Goal: Task Accomplishment & Management: Use online tool/utility

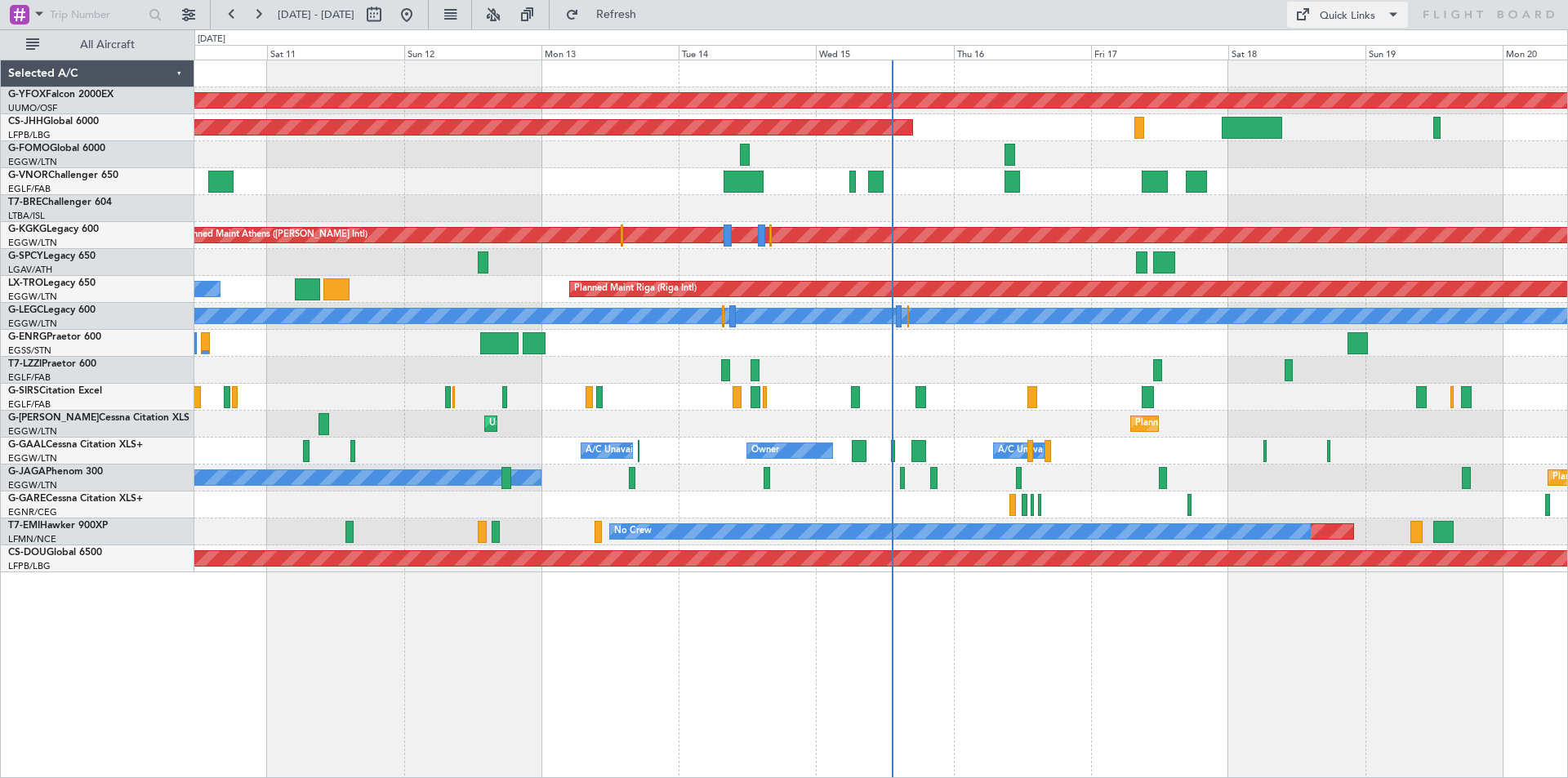
click at [1345, 19] on div "Quick Links" at bounding box center [1347, 16] width 55 height 16
click at [1340, 43] on button "Trip Builder" at bounding box center [1348, 54] width 123 height 39
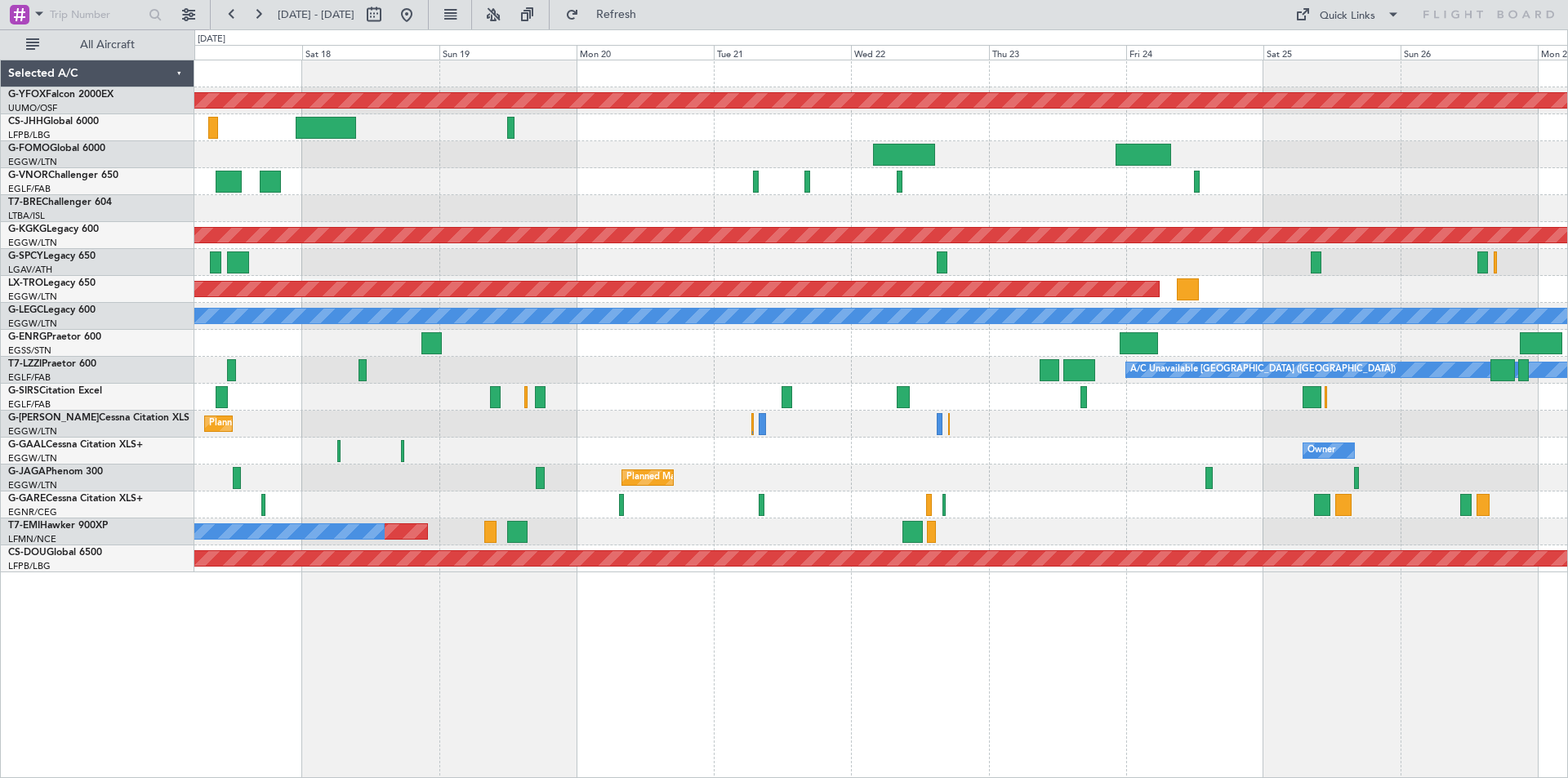
click at [259, 455] on div "Owner A/C Unavailable Owner Owner" at bounding box center [880, 451] width 1372 height 27
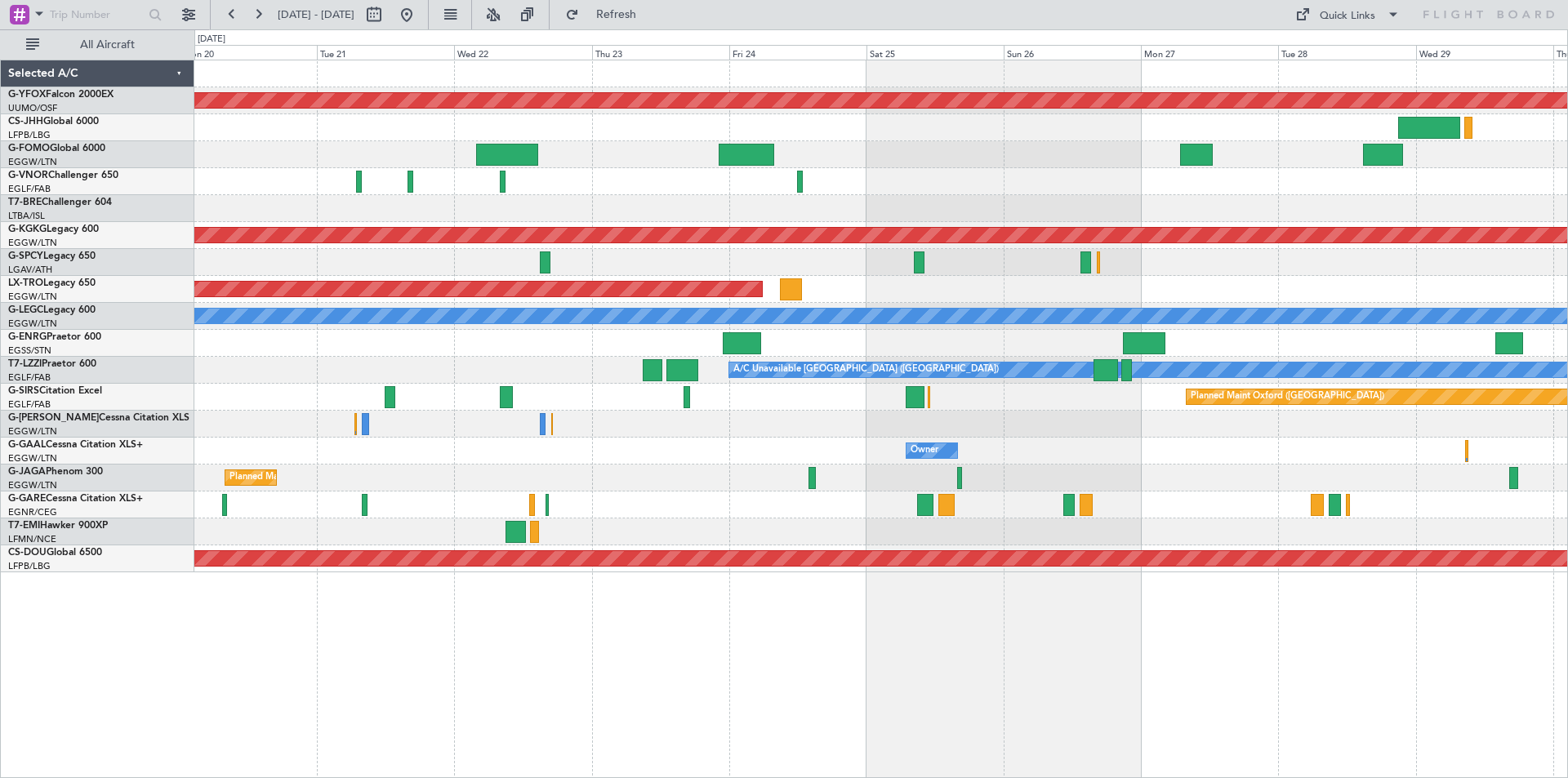
click at [850, 464] on div "Owner Owner" at bounding box center [880, 451] width 1372 height 27
click at [420, 15] on button at bounding box center [406, 14] width 26 height 26
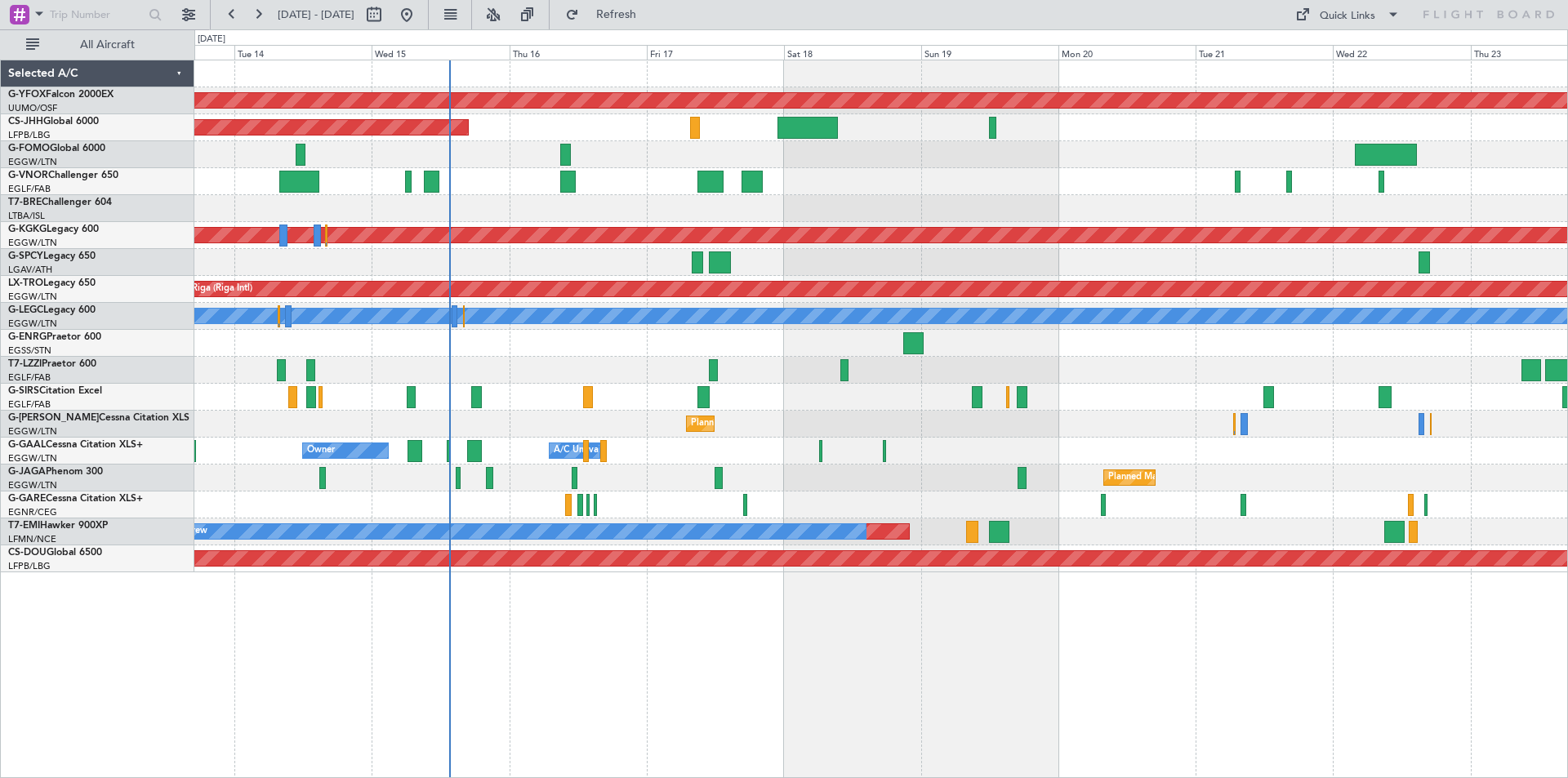
click at [923, 362] on div "AOG Maint Ostafyevo Planned Maint [GEOGRAPHIC_DATA] ([GEOGRAPHIC_DATA]) Planned…" at bounding box center [880, 316] width 1372 height 512
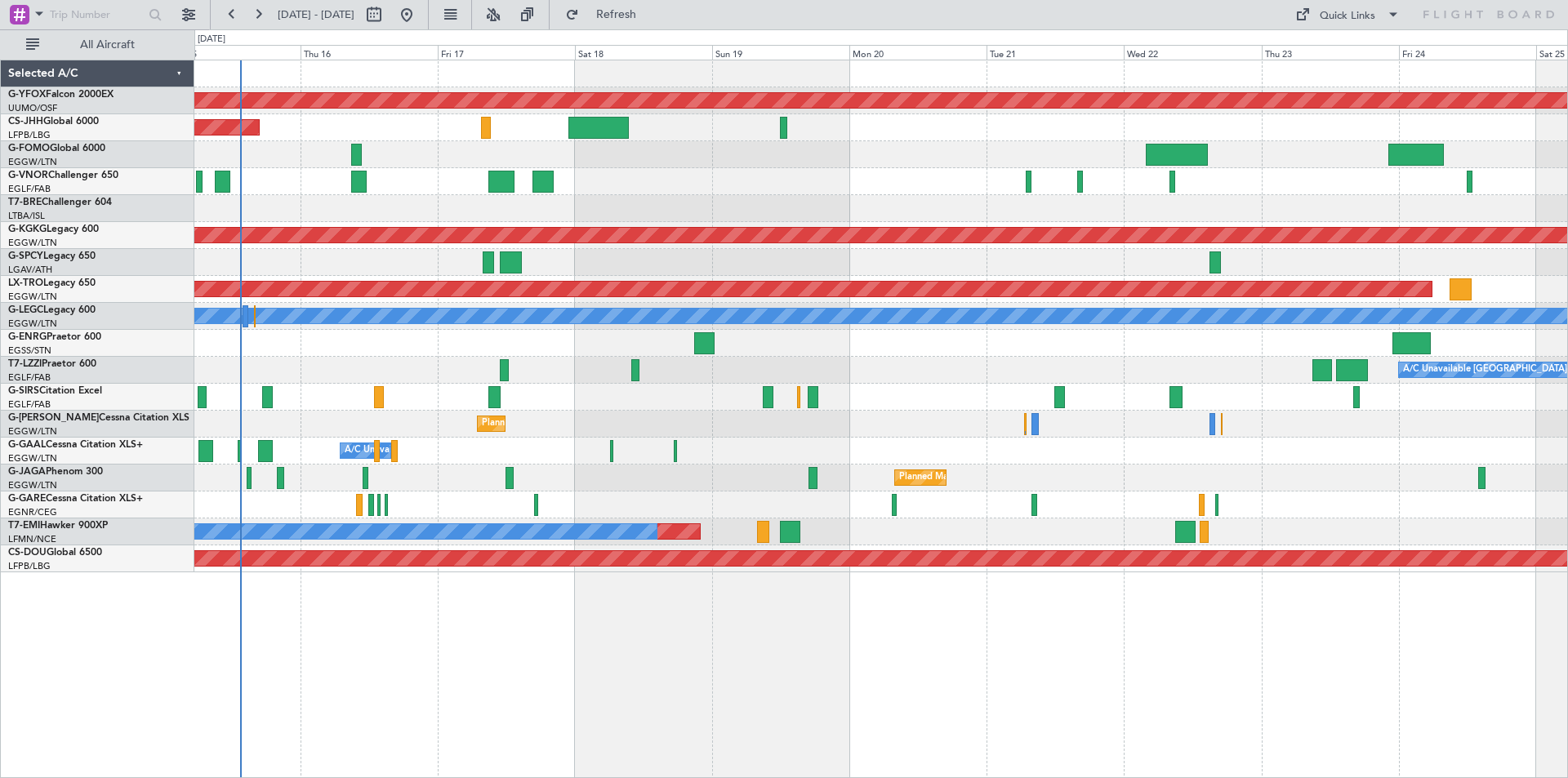
click at [1253, 403] on div "Planned Maint Oxford ([GEOGRAPHIC_DATA])" at bounding box center [880, 398] width 1372 height 27
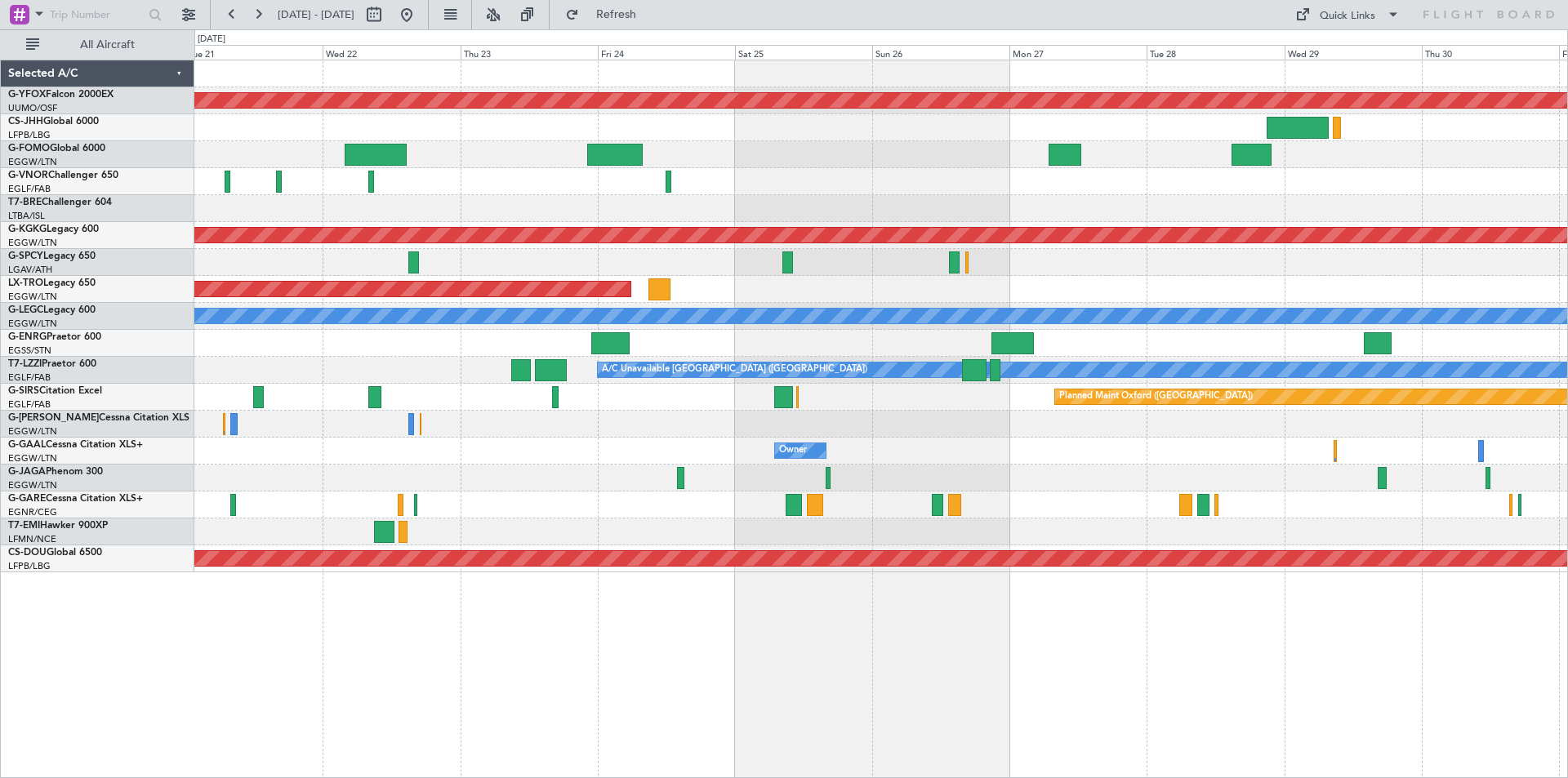
click at [421, 262] on div "AOG Maint Ostafyevo Planned Maint [GEOGRAPHIC_DATA] ([PERSON_NAME] Intl) Planne…" at bounding box center [880, 316] width 1372 height 512
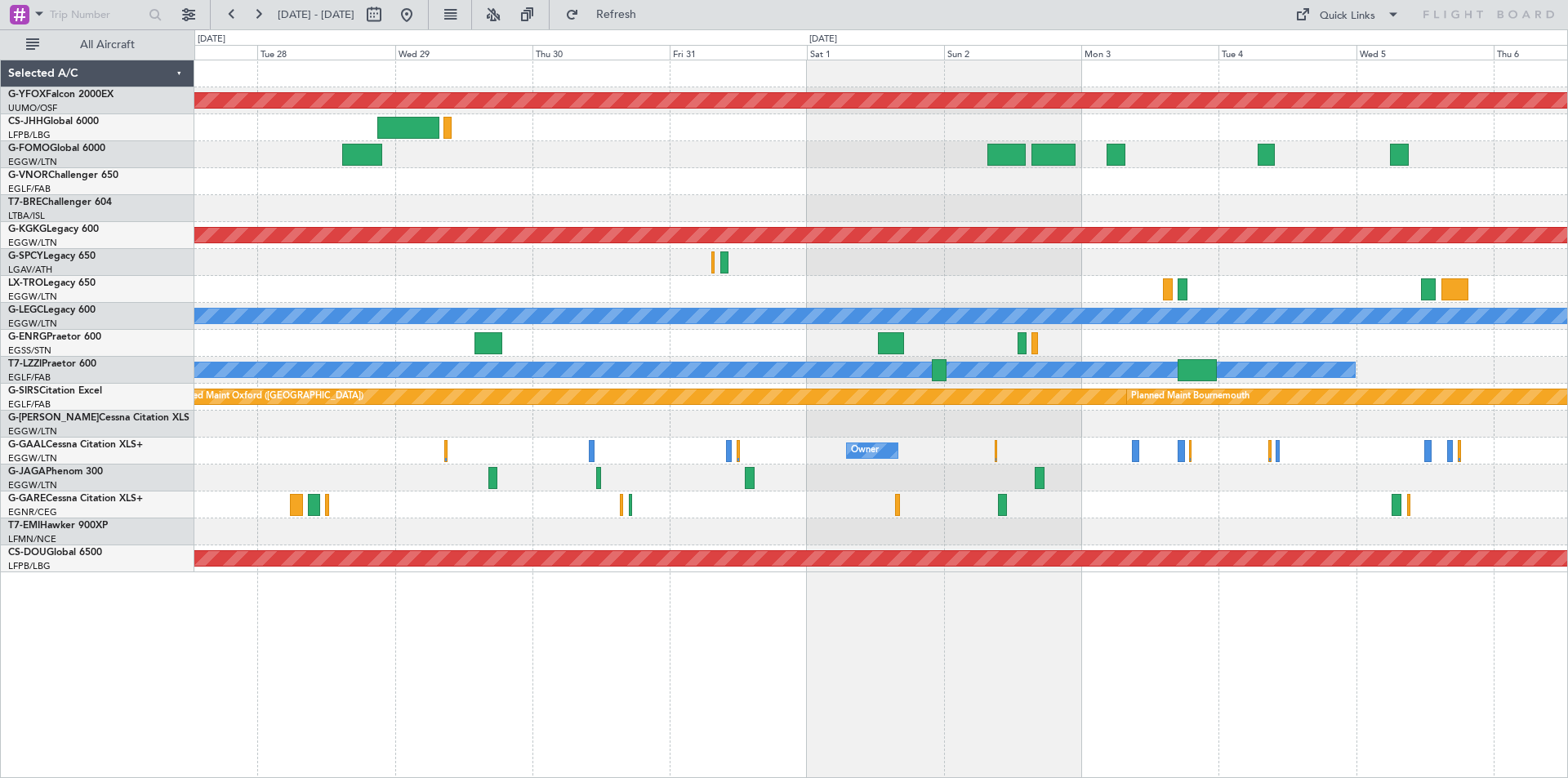
click at [178, 249] on div "AOG Maint Ostafyevo Planned Maint [GEOGRAPHIC_DATA] ([PERSON_NAME] Intl) Planne…" at bounding box center [784, 404] width 1568 height 749
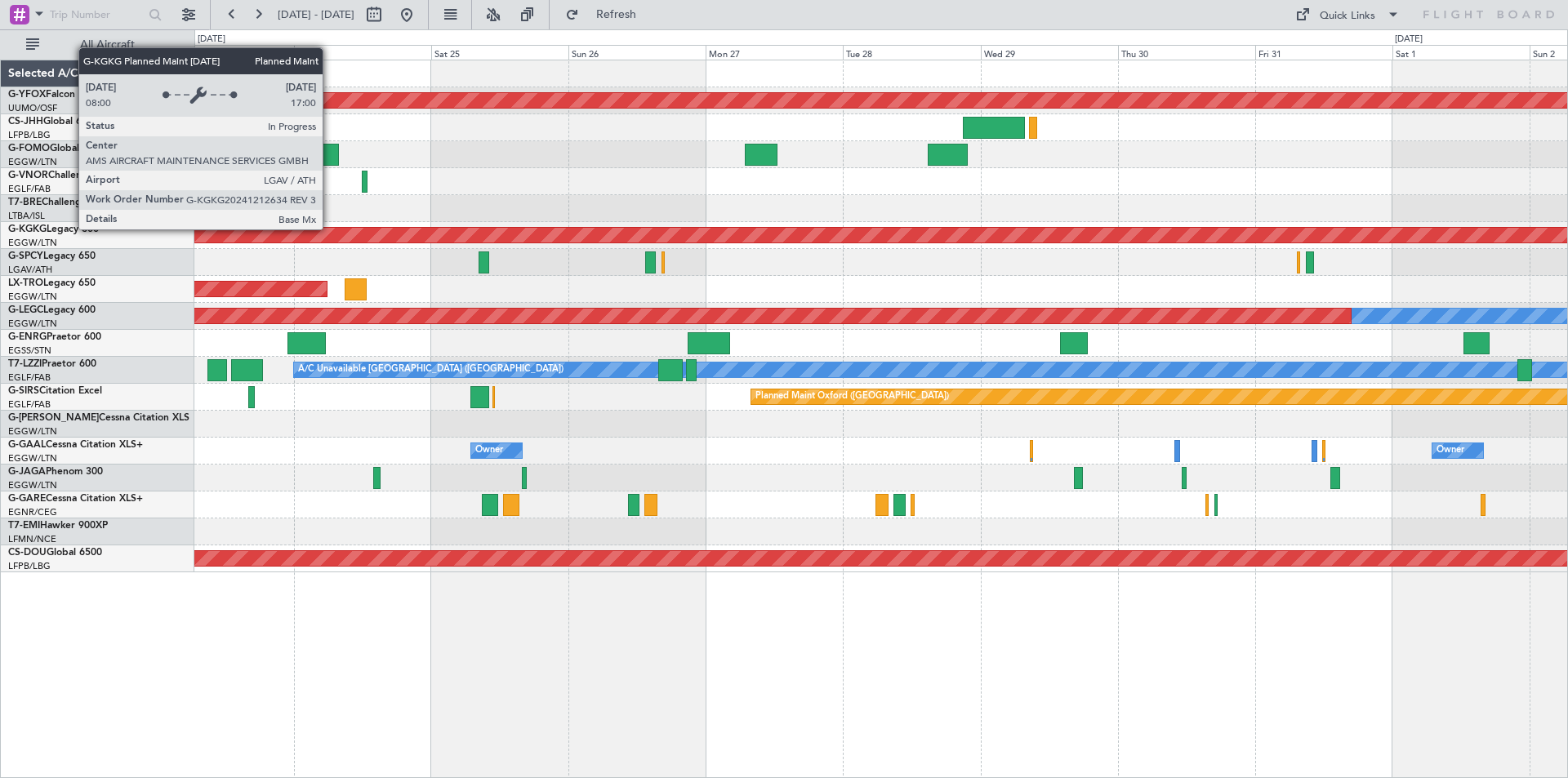
click at [1084, 228] on div "Planned Maint Athens ([PERSON_NAME] Intl)" at bounding box center [881, 235] width 4117 height 14
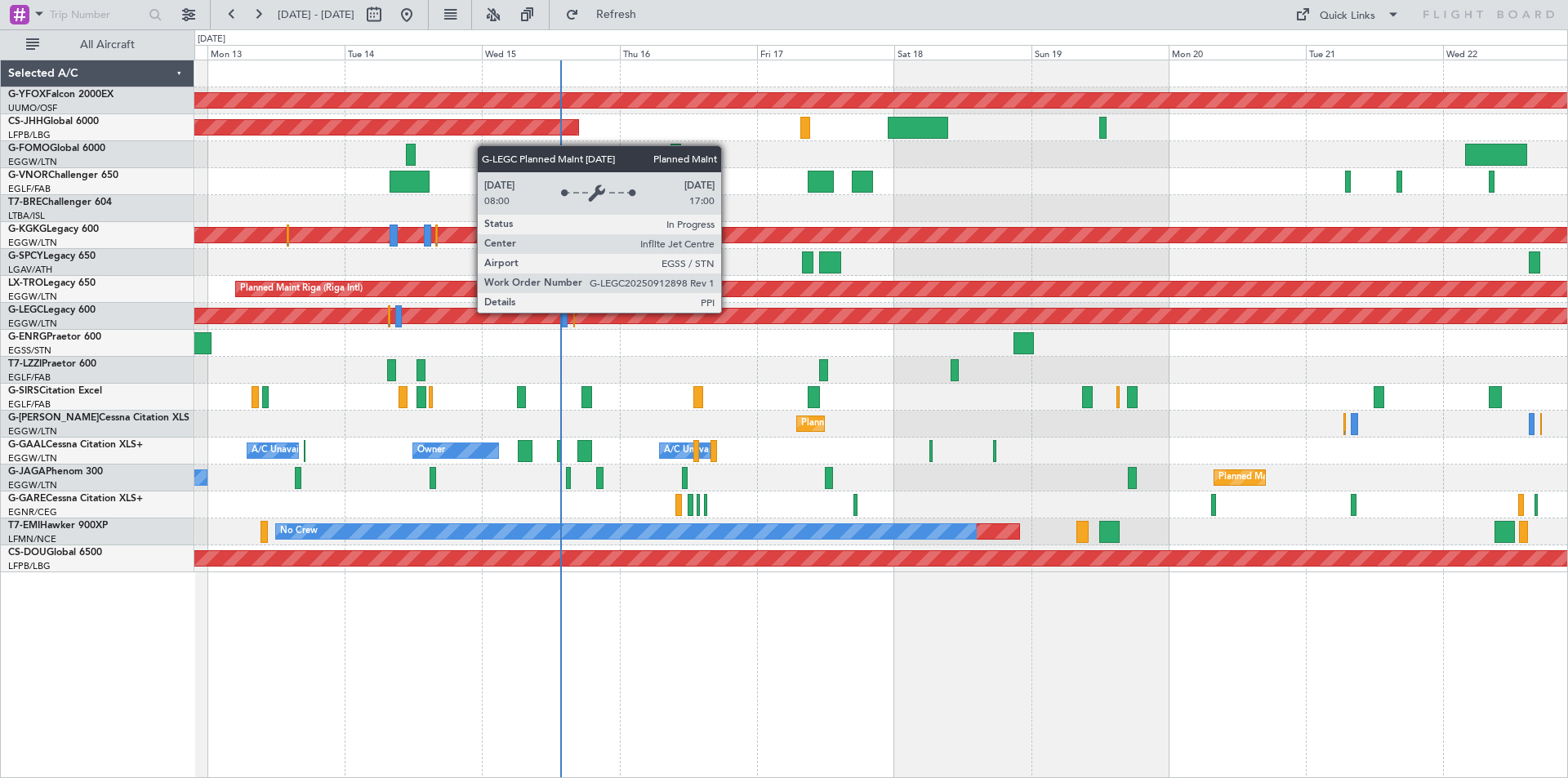
click at [1269, 309] on div "Planned Maint [GEOGRAPHIC_DATA] ([GEOGRAPHIC_DATA])" at bounding box center [798, 316] width 3952 height 14
